Goal: Task Accomplishment & Management: Use online tool/utility

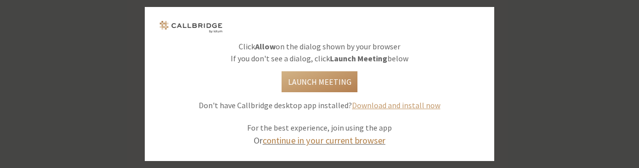
click at [359, 138] on link "continue in your current browser" at bounding box center [323, 140] width 123 height 11
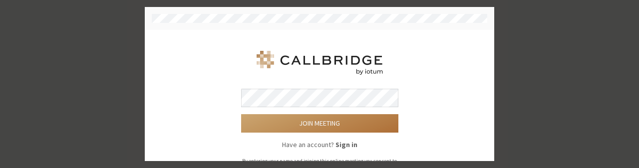
click at [339, 127] on button "Join meeting" at bounding box center [319, 123] width 157 height 18
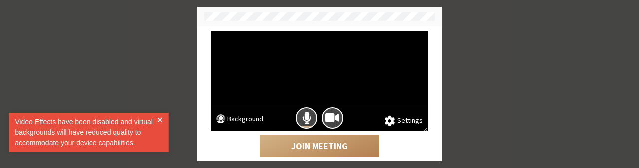
click at [165, 117] on div "Video Effects have been disabled and virtual backgrounds will have reduced qual…" at bounding box center [89, 132] width 160 height 39
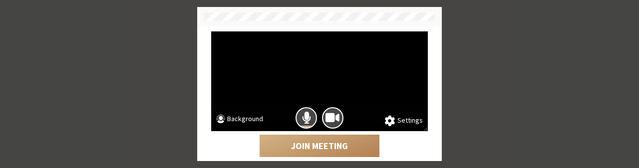
click at [154, 32] on div "Settings Background Join Meeting Other joining options View only | Phone audio" at bounding box center [319, 84] width 639 height 168
click at [258, 119] on button "Background" at bounding box center [239, 120] width 47 height 12
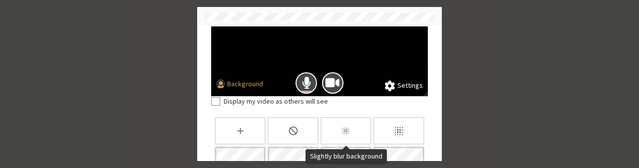
click at [337, 129] on div "Slightly blur background" at bounding box center [345, 130] width 51 height 27
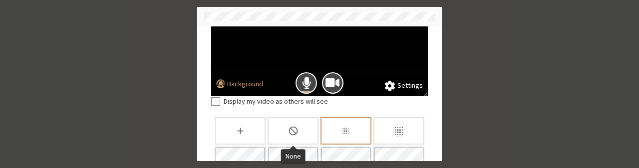
click at [296, 123] on div "None" at bounding box center [292, 130] width 51 height 27
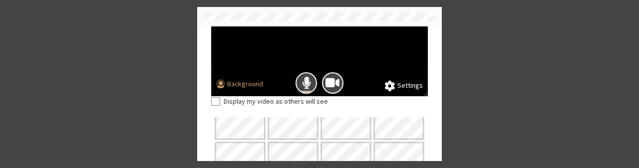
scroll to position [134, 0]
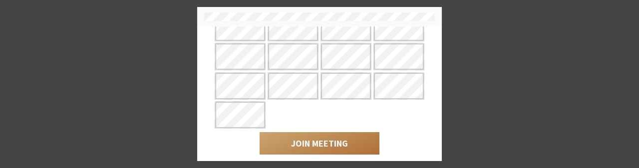
click at [338, 141] on button "Join Meeting" at bounding box center [319, 143] width 120 height 23
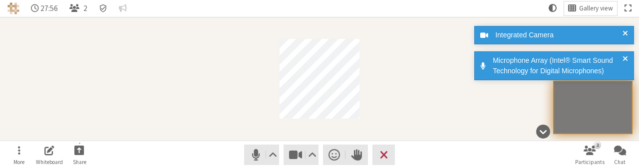
click at [297, 122] on div "Participant" at bounding box center [319, 79] width 639 height 124
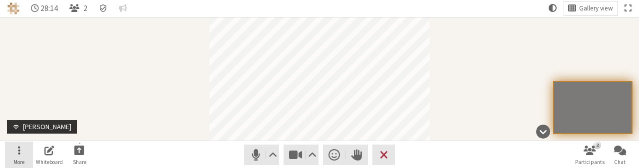
click at [20, 149] on button "More" at bounding box center [19, 155] width 28 height 27
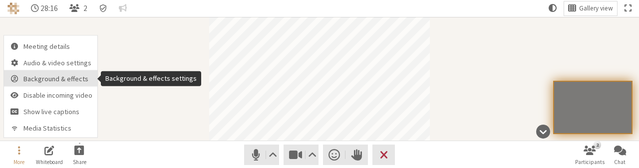
click at [73, 71] on button "Background & effects" at bounding box center [50, 78] width 93 height 16
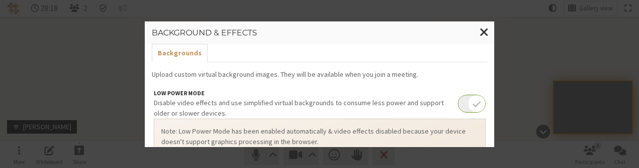
scroll to position [15, 0]
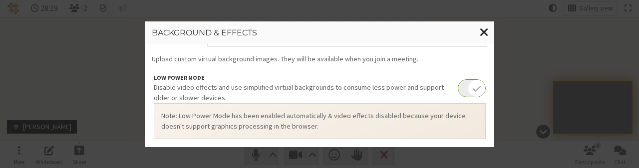
click at [486, 31] on button "Close modal" at bounding box center [484, 32] width 20 height 23
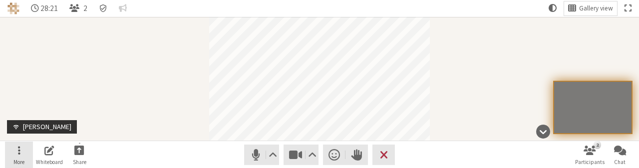
click at [15, 153] on button "More" at bounding box center [19, 155] width 28 height 27
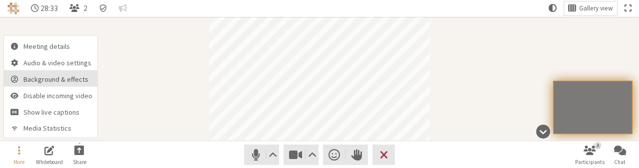
click at [74, 81] on span "Background & effects" at bounding box center [57, 79] width 69 height 7
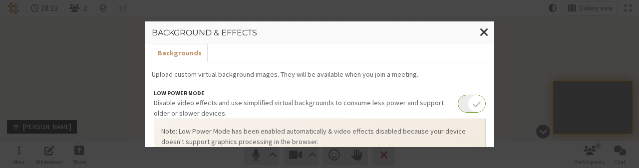
scroll to position [95, 0]
click at [486, 30] on span "Close modal" at bounding box center [483, 32] width 9 height 12
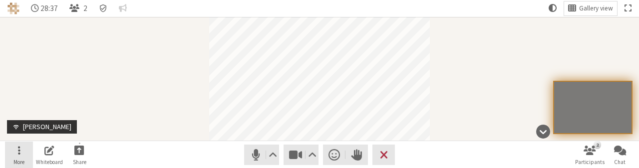
click at [13, 153] on button "More" at bounding box center [19, 155] width 28 height 27
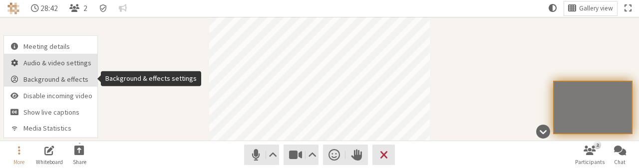
click at [75, 69] on nav "Meeting details Audio & video settings Background & effects Disable incoming vi…" at bounding box center [50, 87] width 93 height 102
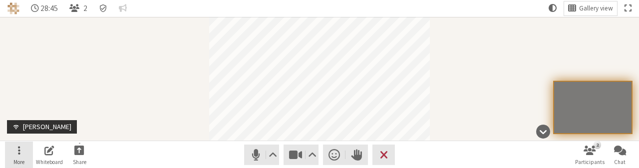
click at [16, 152] on button "More" at bounding box center [19, 155] width 28 height 27
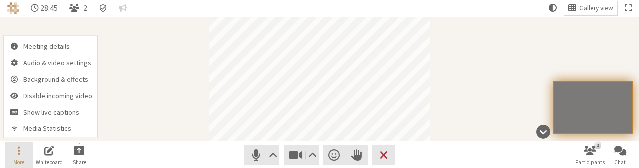
click at [16, 152] on button "More" at bounding box center [19, 155] width 28 height 27
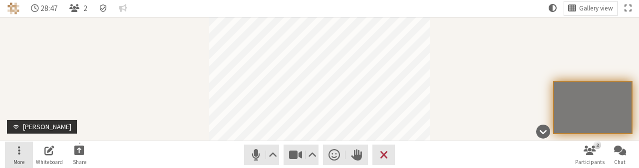
click at [22, 156] on button "More" at bounding box center [19, 155] width 28 height 27
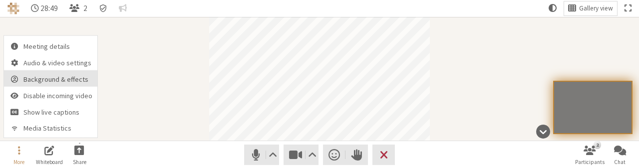
click at [57, 78] on span "Background & effects" at bounding box center [57, 79] width 69 height 7
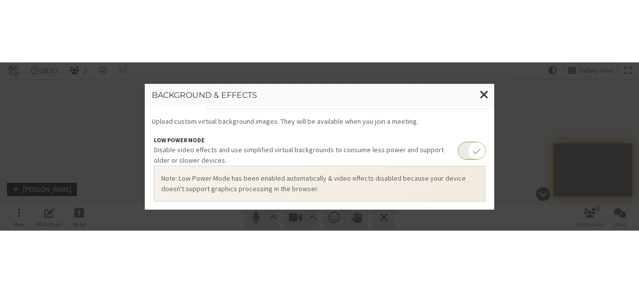
scroll to position [0, 0]
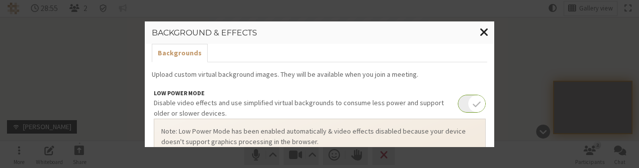
click at [482, 28] on span "Close modal" at bounding box center [483, 32] width 9 height 12
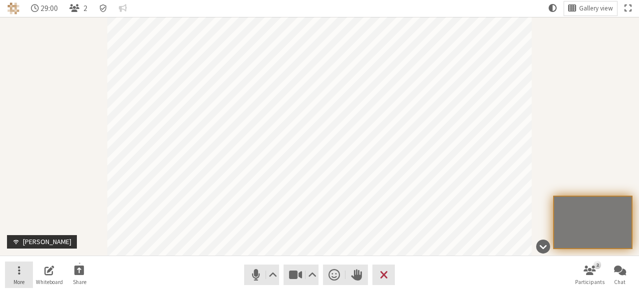
click at [11, 168] on button "More" at bounding box center [19, 274] width 28 height 27
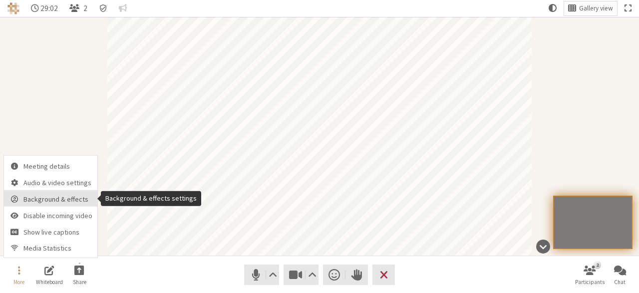
click at [67, 168] on span "Background & effects" at bounding box center [57, 199] width 69 height 7
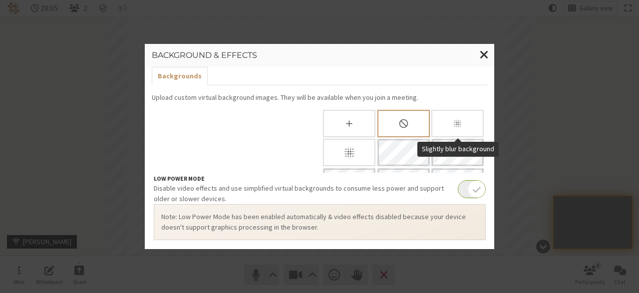
click at [460, 124] on icon "Slightly blur background" at bounding box center [457, 123] width 10 height 10
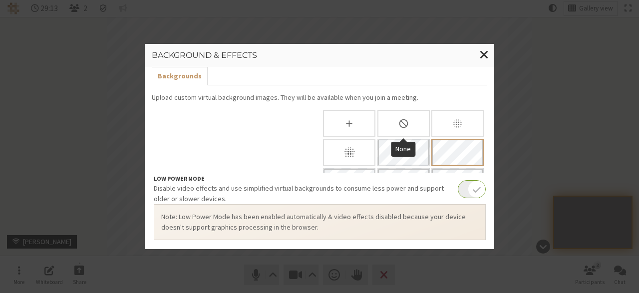
click at [404, 124] on icon "None" at bounding box center [403, 123] width 9 height 9
